Goal: Task Accomplishment & Management: Complete application form

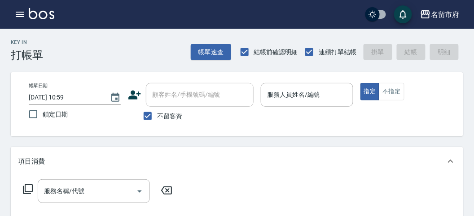
click at [110, 59] on div "Key In 打帳單 帳單速查 結帳前確認明細 連續打單結帳 掛單 結帳 明細" at bounding box center [231, 45] width 463 height 33
click at [16, 21] on button "button" at bounding box center [20, 14] width 18 height 18
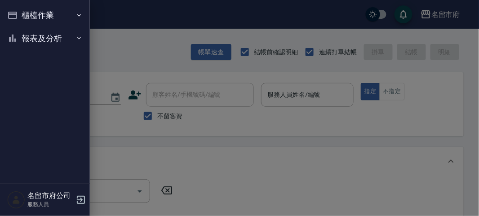
click at [21, 54] on nav "櫃檯作業 打帳單 帳單列表 現金收支登錄 高階收支登錄 材料自購登錄 每日結帳 報表及分析 報表目錄 店家日報表 互助排行榜 互助點數明細 設計師日報表 設計…" at bounding box center [45, 92] width 90 height 184
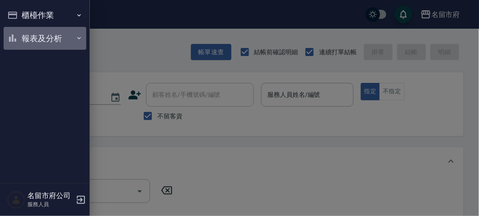
click at [25, 39] on button "報表及分析" at bounding box center [45, 38] width 83 height 23
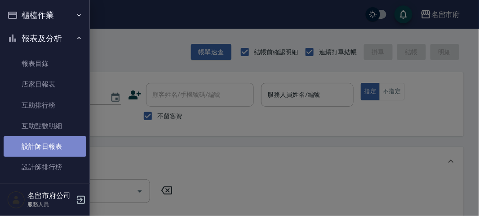
click at [61, 153] on link "設計師日報表" at bounding box center [45, 147] width 83 height 21
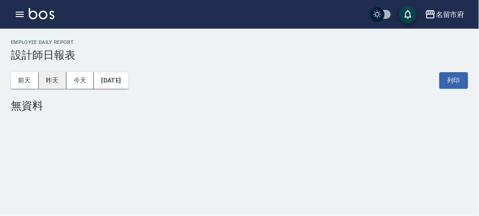
click at [47, 79] on button "昨天" at bounding box center [53, 80] width 28 height 17
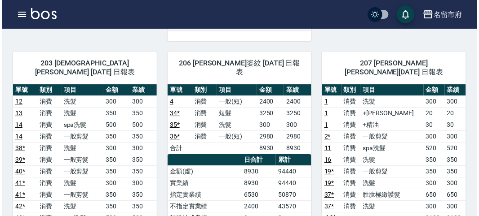
scroll to position [648, 0]
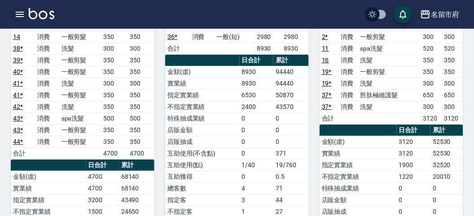
click at [18, 13] on icon "button" at bounding box center [19, 14] width 11 height 11
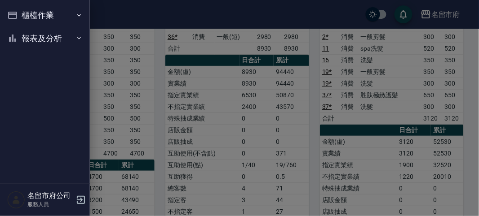
click at [18, 13] on button "櫃檯作業" at bounding box center [45, 15] width 83 height 23
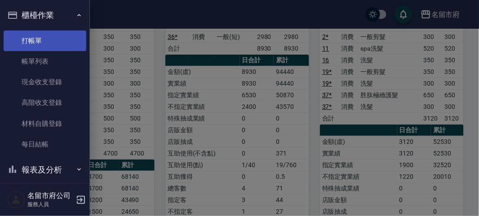
click at [23, 31] on link "打帳單" at bounding box center [45, 41] width 83 height 21
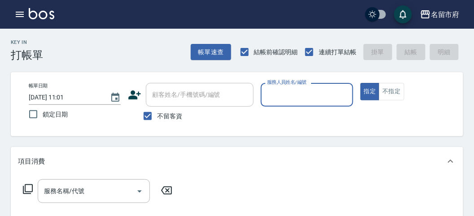
click at [141, 55] on div "Key In 打帳單 帳單速查 結帳前確認明細 連續打單結帳 掛單 結帳 明細" at bounding box center [231, 45] width 463 height 33
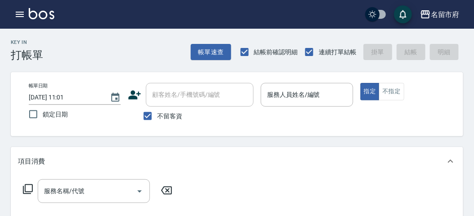
click at [324, 109] on p at bounding box center [307, 111] width 92 height 9
click at [324, 100] on input "服務人員姓名/編號" at bounding box center [307, 95] width 84 height 16
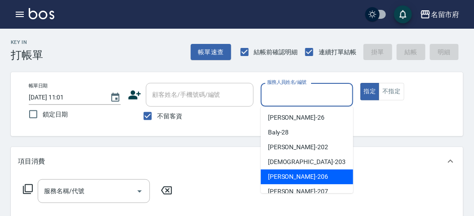
click at [321, 183] on div "[PERSON_NAME] -206" at bounding box center [307, 177] width 93 height 15
type input "[PERSON_NAME]-206"
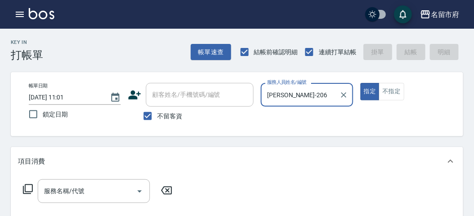
click at [361, 83] on button "指定" at bounding box center [370, 92] width 19 height 18
type button "true"
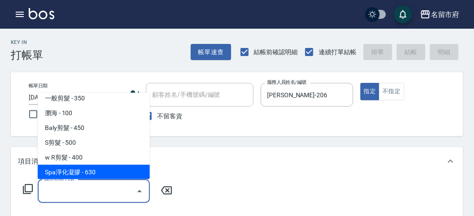
scroll to position [20, 0]
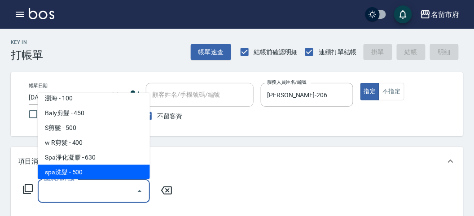
type input "spa洗髮(k003)"
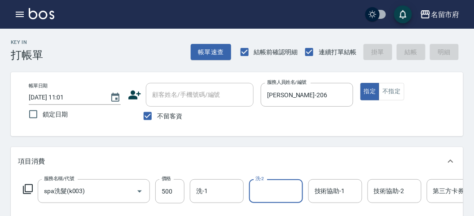
type input "[DATE] 11:04"
